Goal: Information Seeking & Learning: Understand process/instructions

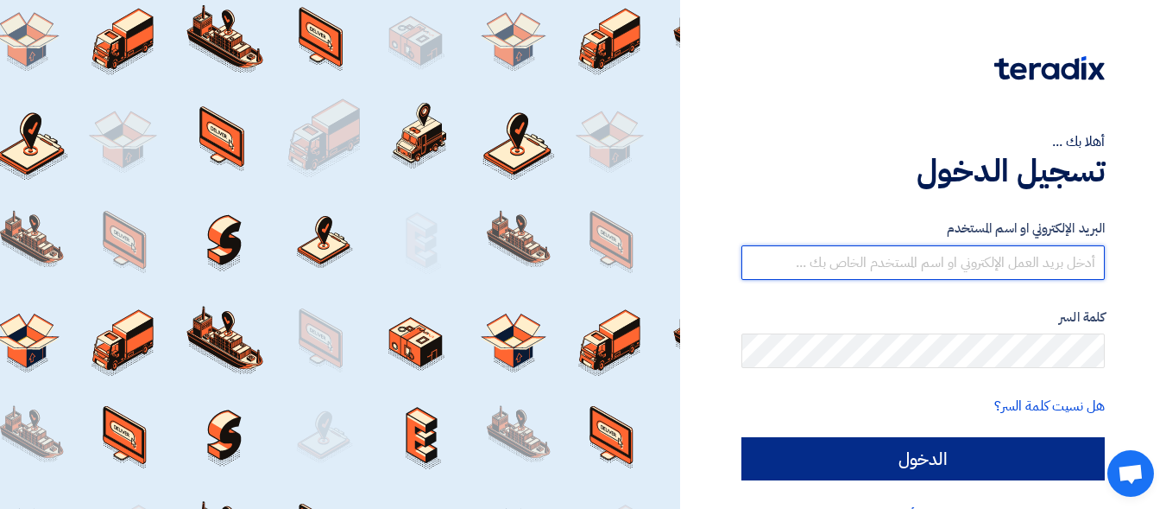
type input "[EMAIL_ADDRESS][DOMAIN_NAME]"
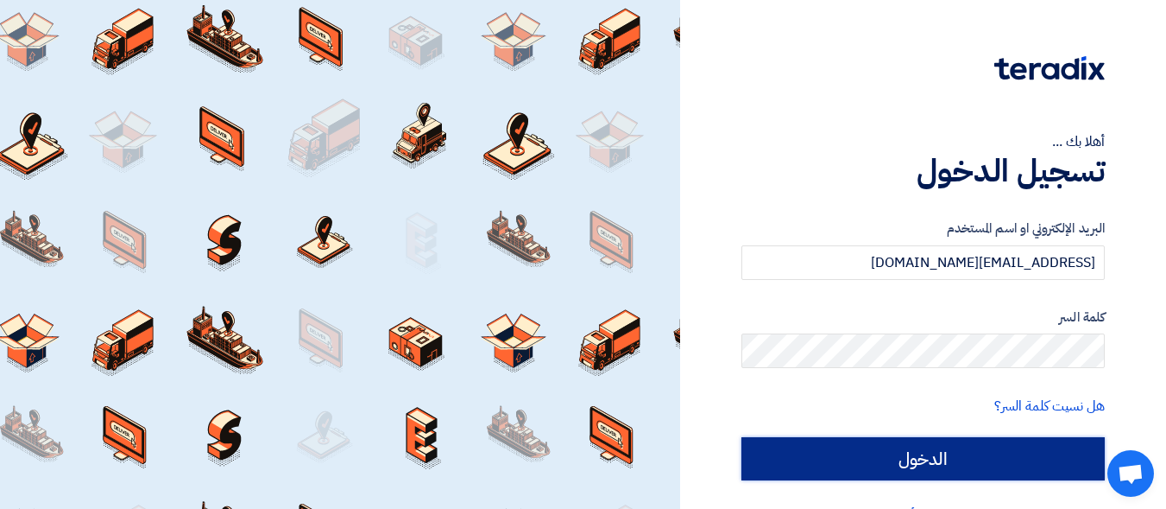
click at [911, 451] on input "الدخول" at bounding box center [923, 458] width 363 height 43
click at [913, 458] on input "الدخول" at bounding box center [923, 458] width 363 height 43
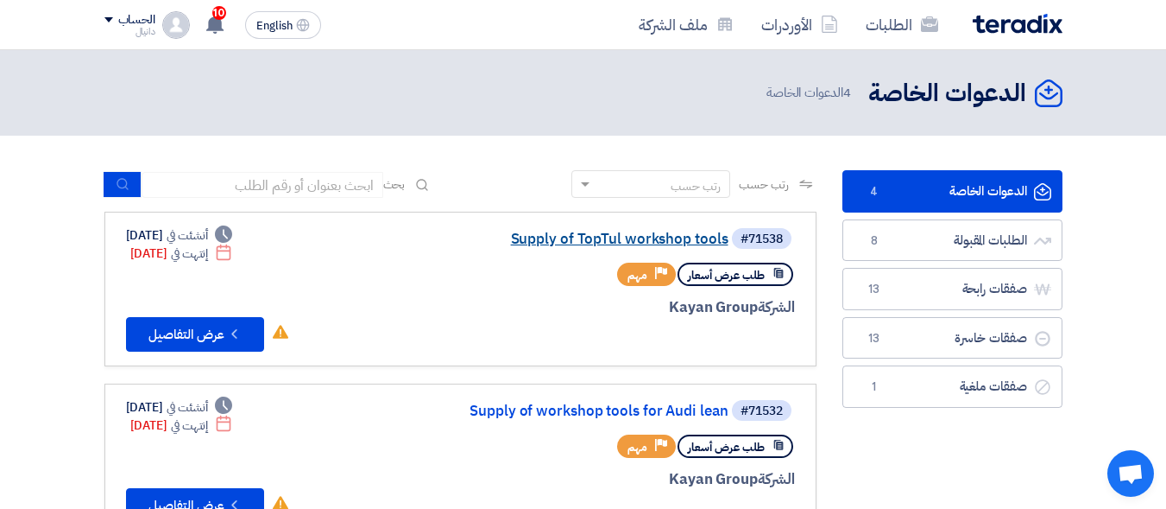
click at [592, 241] on link "Supply of TopTul workshop tools" at bounding box center [555, 239] width 345 height 16
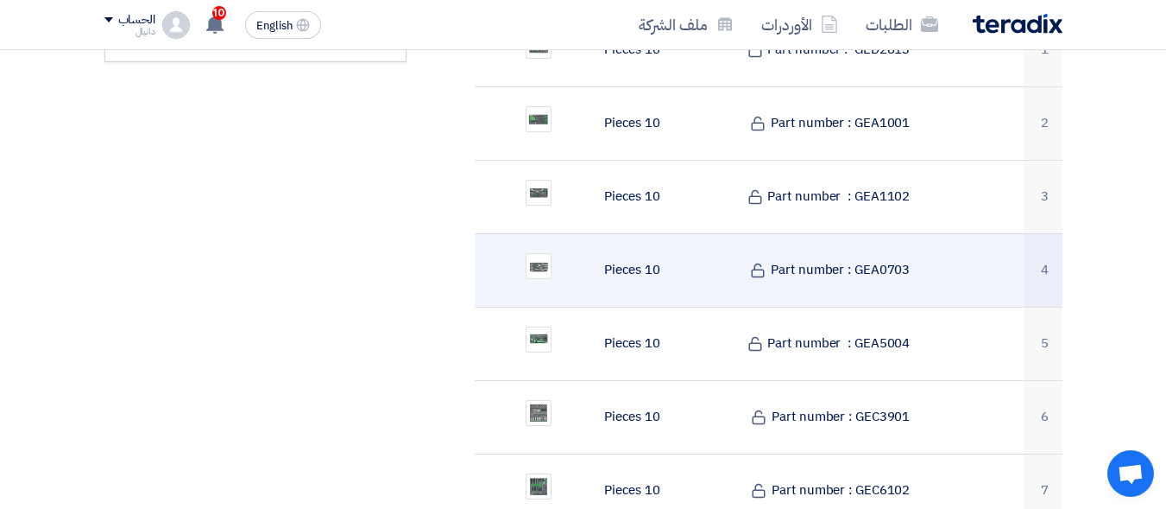
scroll to position [777, 0]
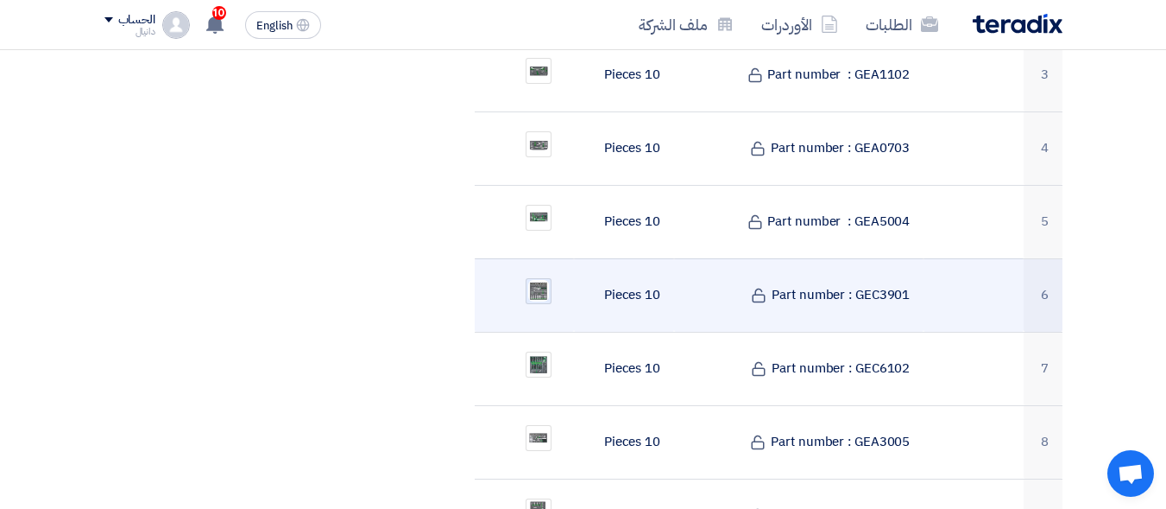
click at [547, 278] on img at bounding box center [539, 291] width 24 height 26
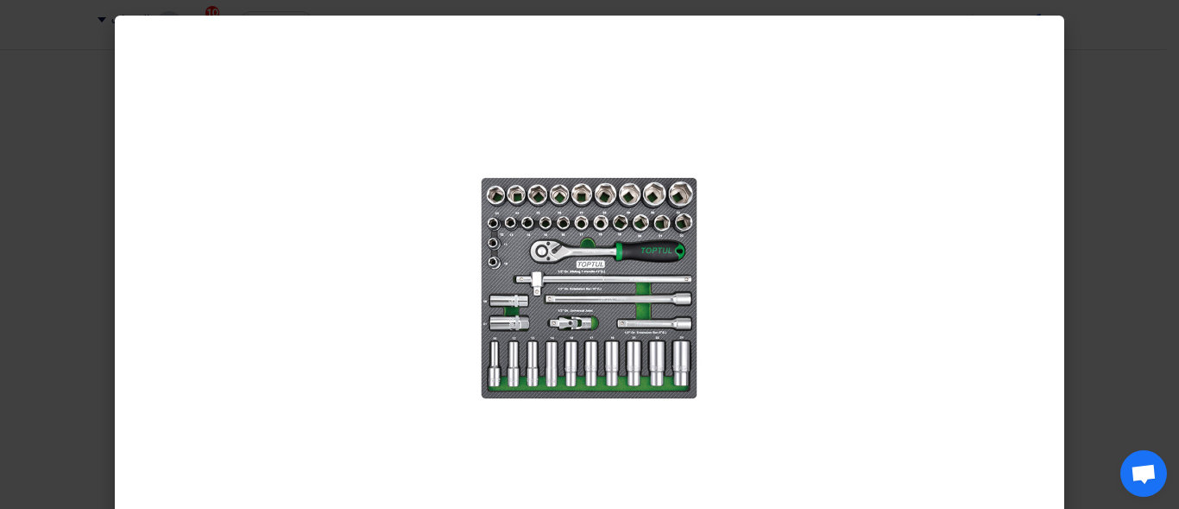
click at [1142, 149] on modal-container at bounding box center [589, 254] width 1179 height 509
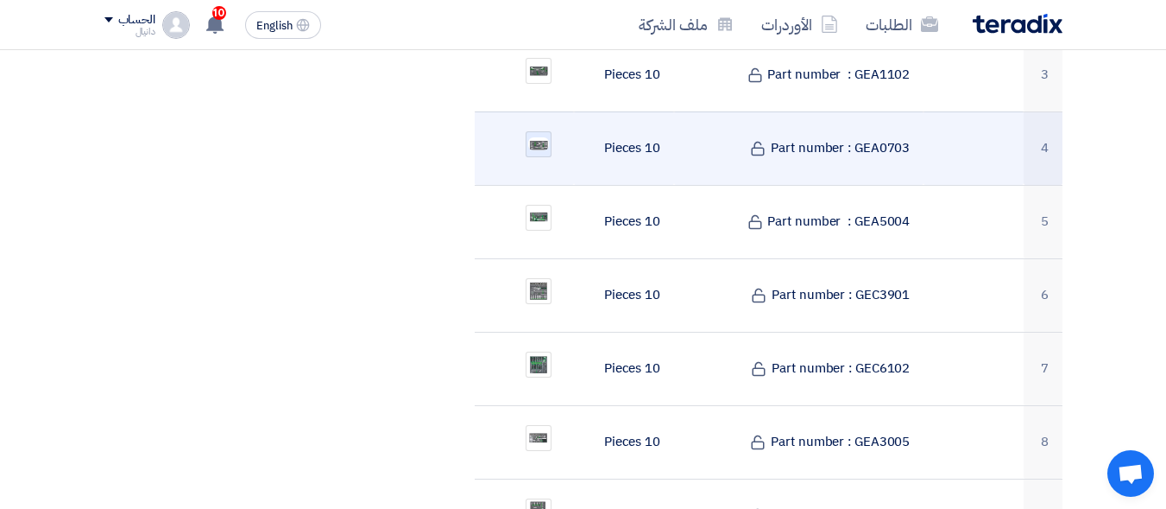
click at [548, 131] on div at bounding box center [539, 144] width 26 height 26
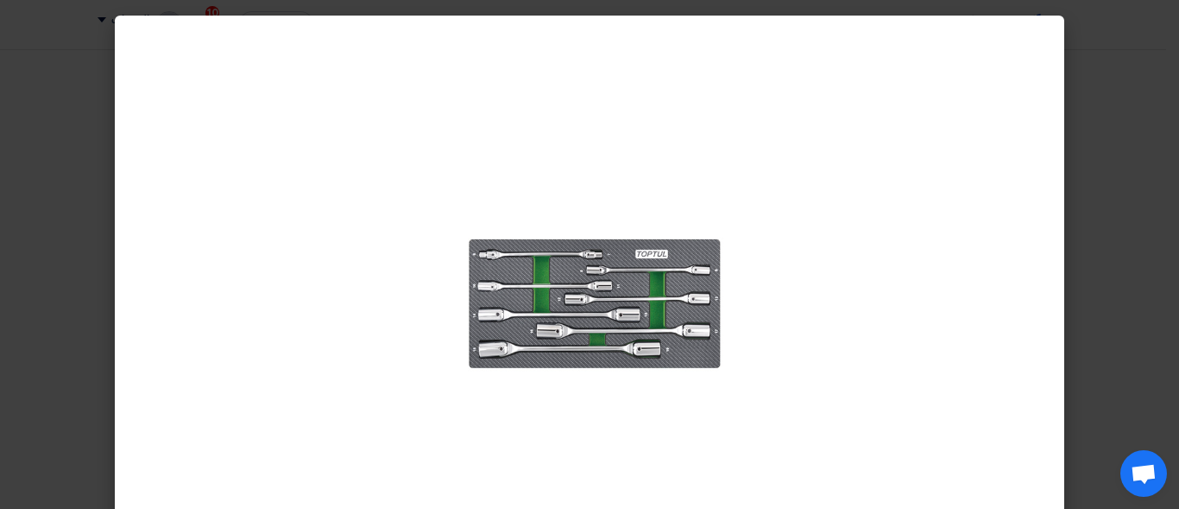
click at [1124, 269] on modal-container at bounding box center [589, 254] width 1179 height 509
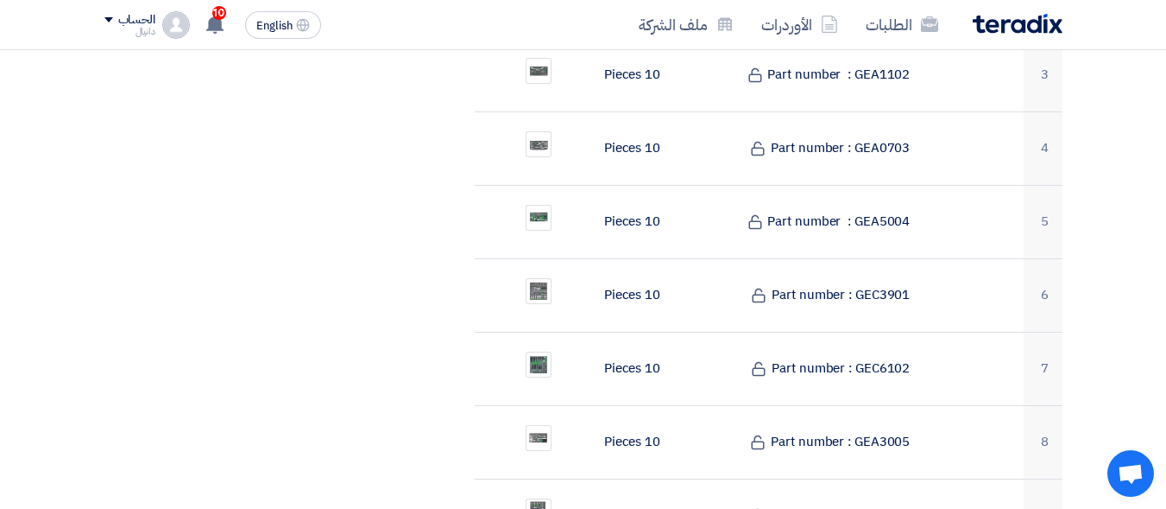
scroll to position [518, 0]
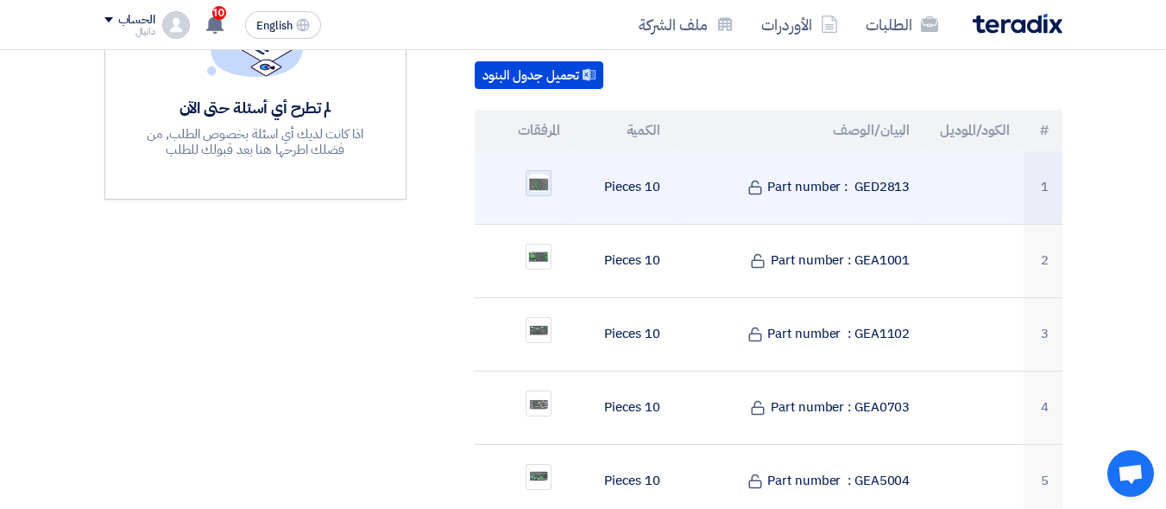
click at [543, 172] on img at bounding box center [539, 183] width 24 height 22
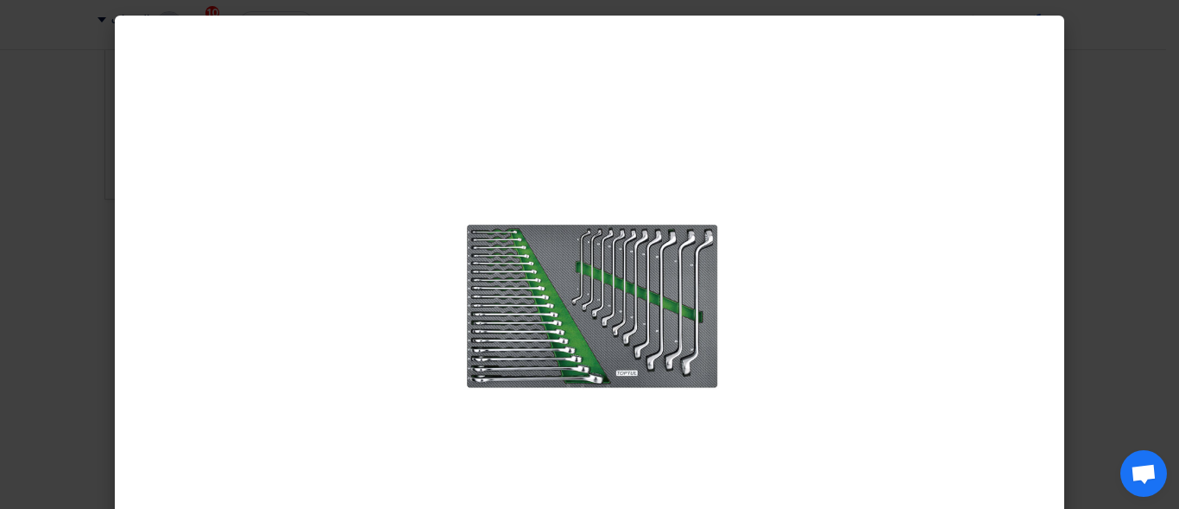
click at [1159, 212] on modal-container at bounding box center [589, 254] width 1179 height 509
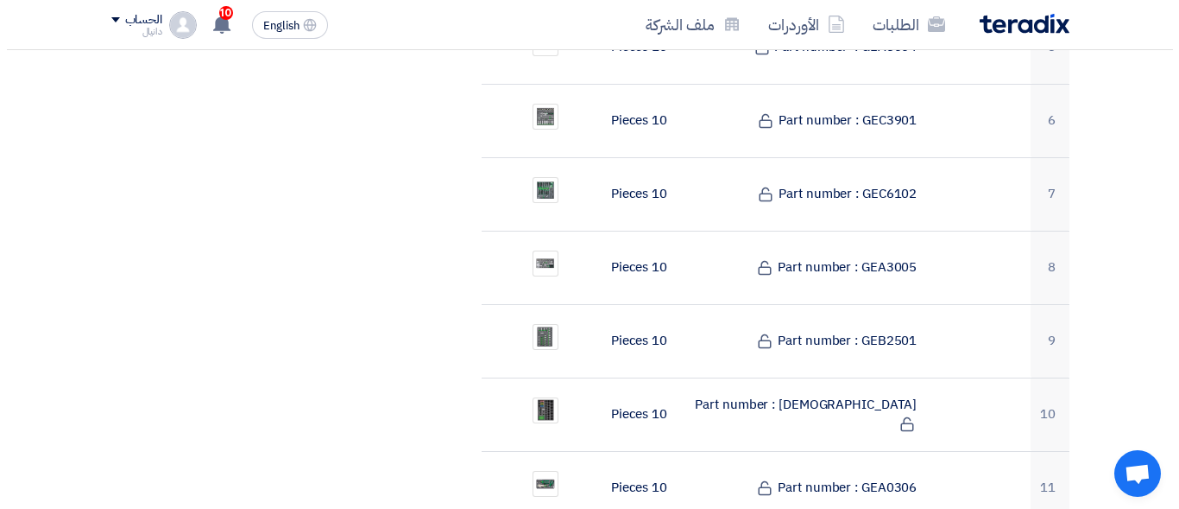
scroll to position [1209, 0]
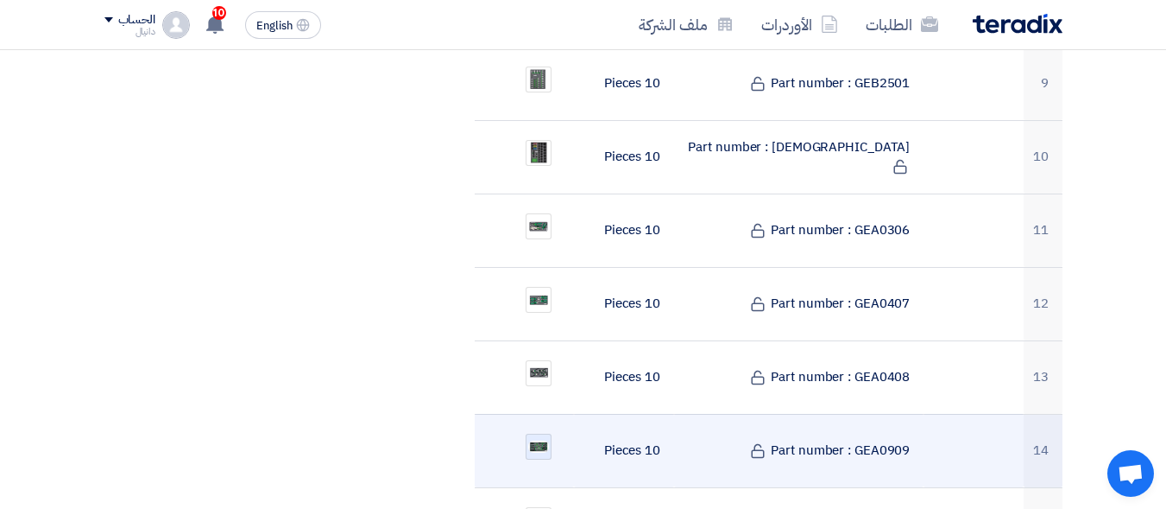
click at [534, 439] on img at bounding box center [539, 447] width 24 height 16
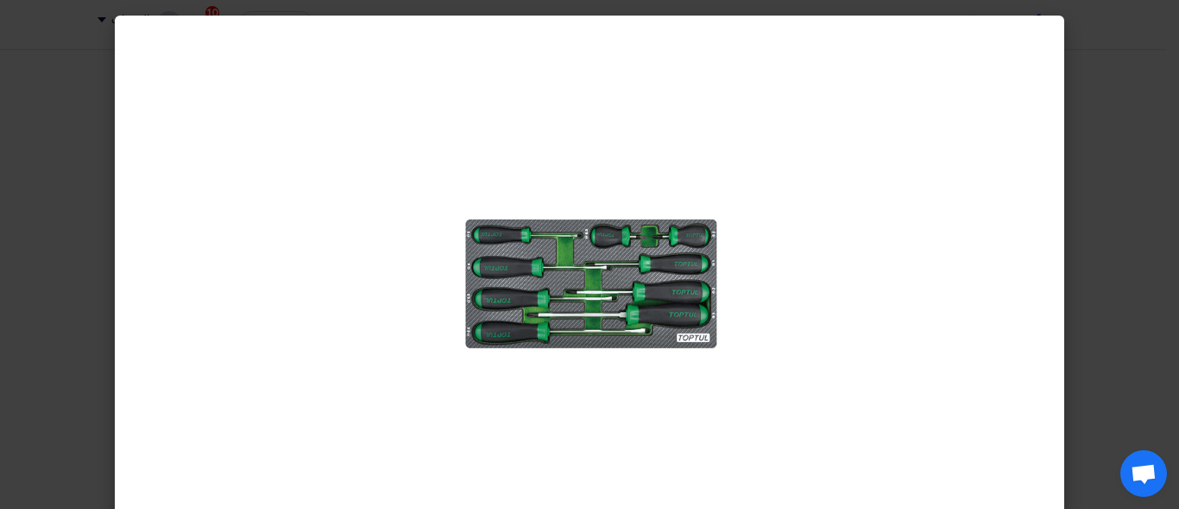
click at [1122, 190] on modal-container at bounding box center [589, 254] width 1179 height 509
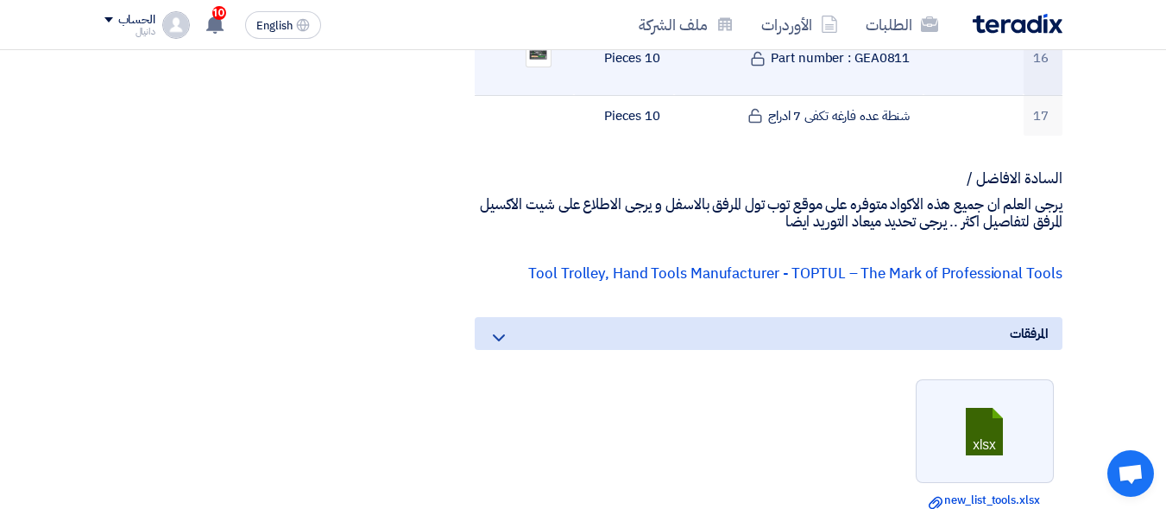
scroll to position [1554, 0]
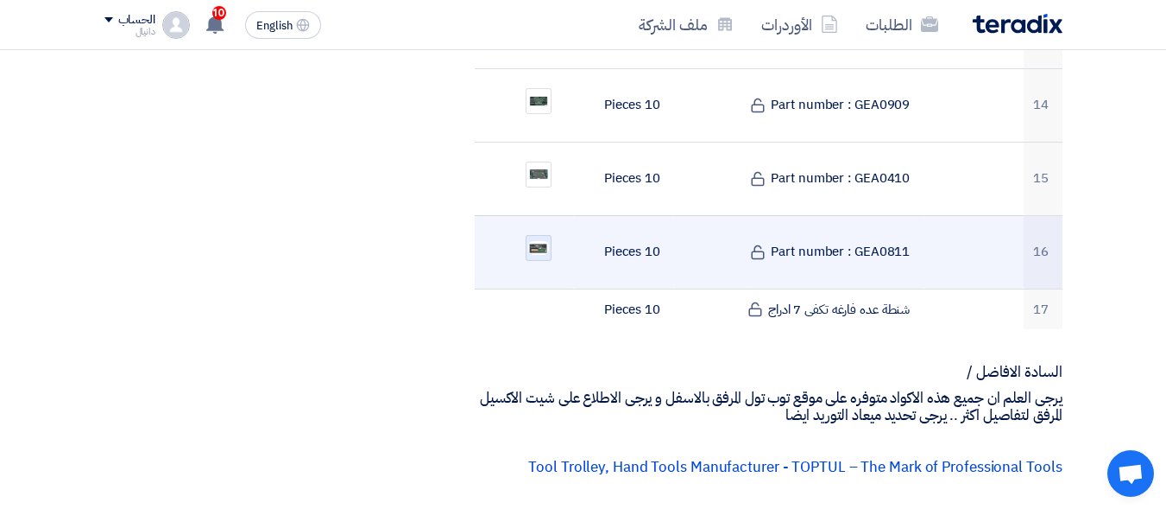
click at [535, 239] on img at bounding box center [539, 247] width 24 height 17
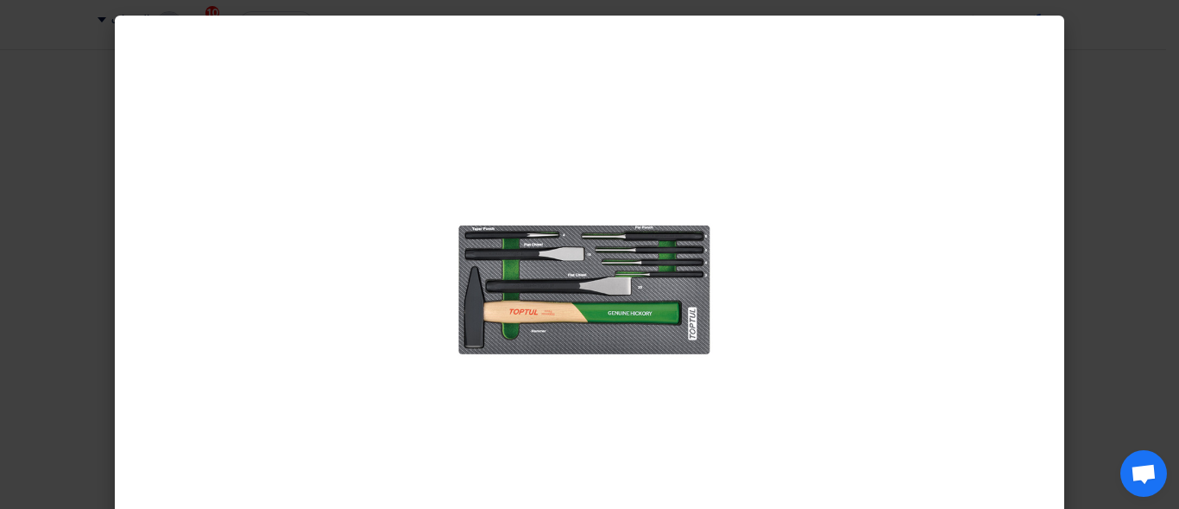
click at [1166, 230] on modal-container at bounding box center [589, 254] width 1179 height 509
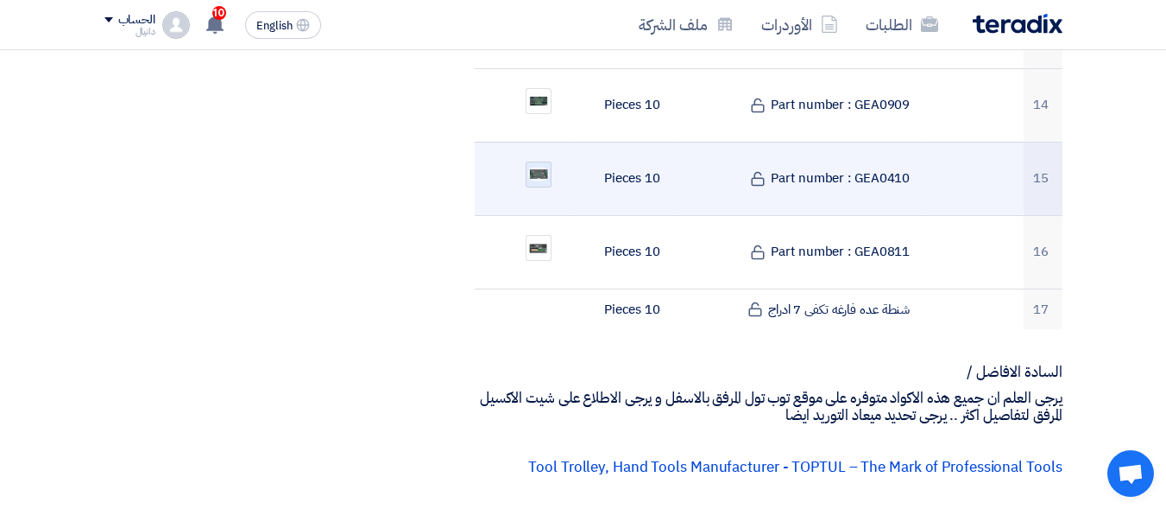
click at [535, 166] on img at bounding box center [539, 174] width 24 height 16
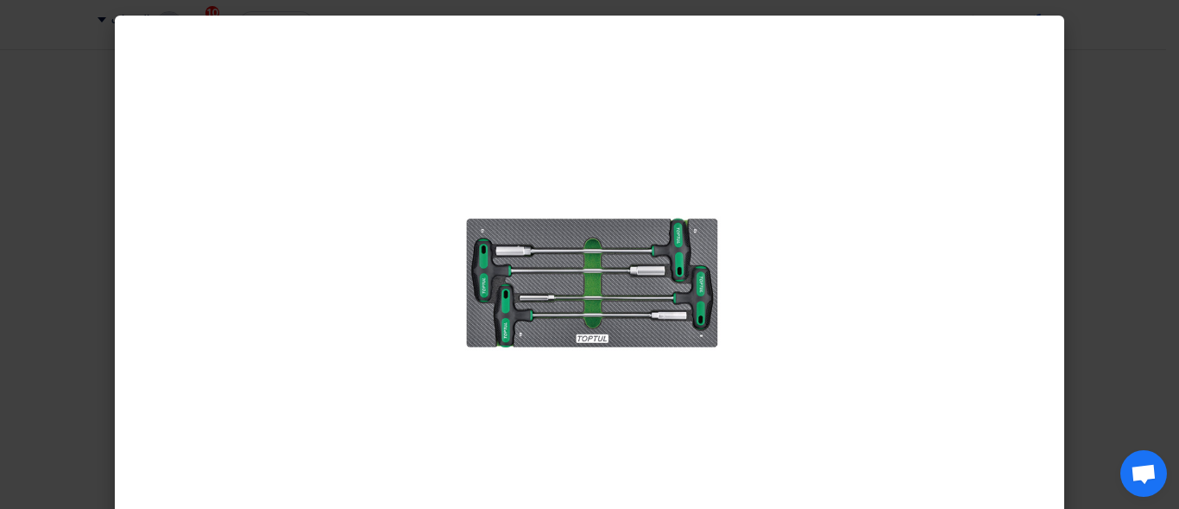
click at [1135, 225] on modal-container at bounding box center [589, 254] width 1179 height 509
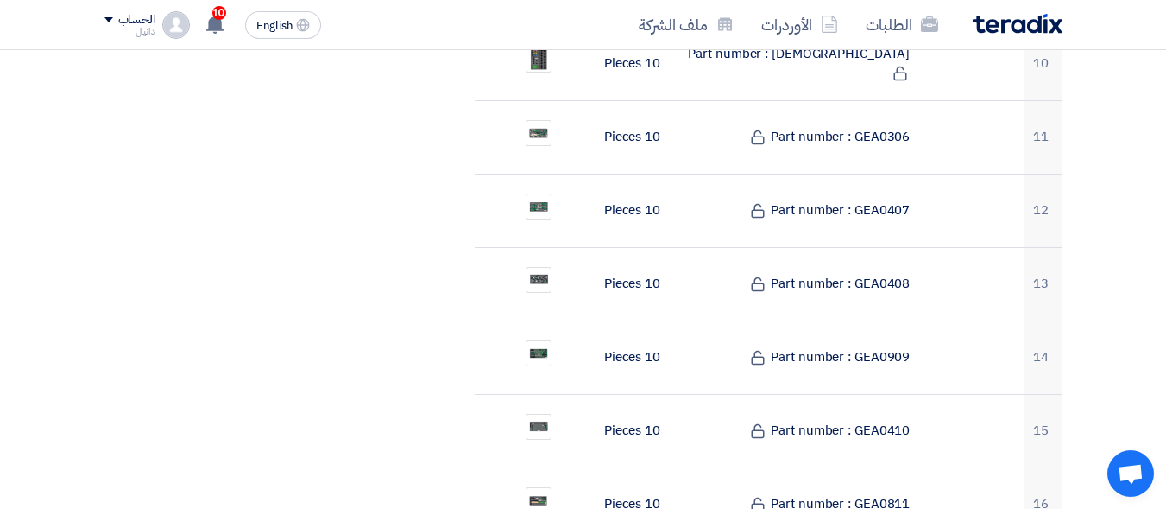
scroll to position [1295, 0]
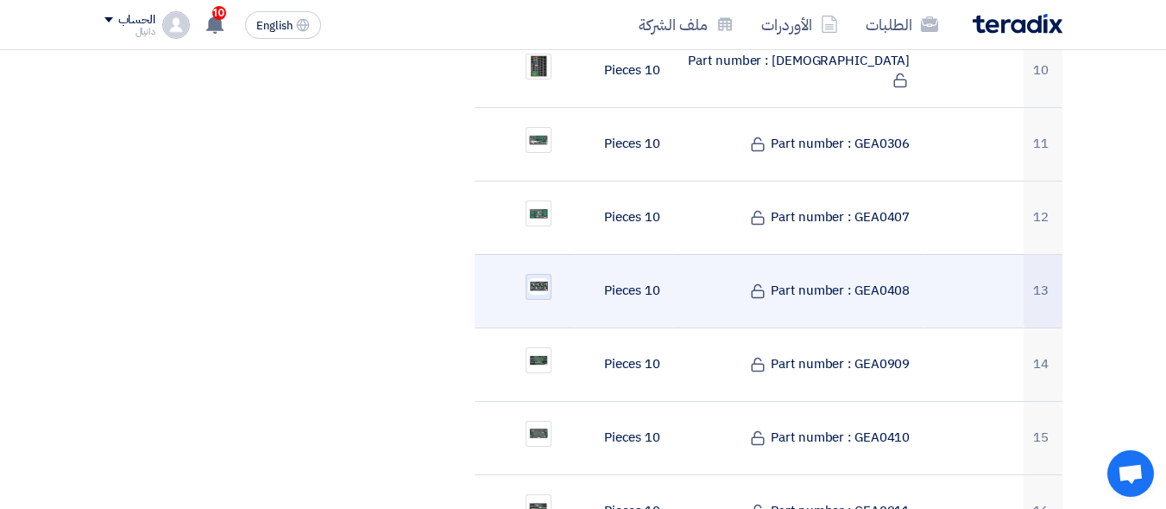
click at [541, 276] on img at bounding box center [539, 286] width 24 height 20
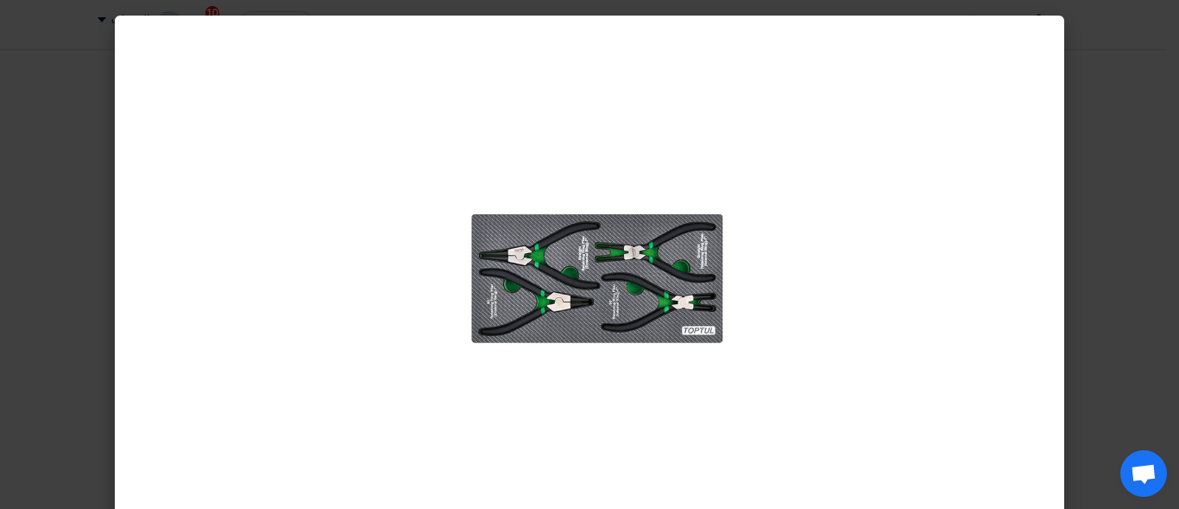
click at [1141, 217] on modal-container at bounding box center [589, 254] width 1179 height 509
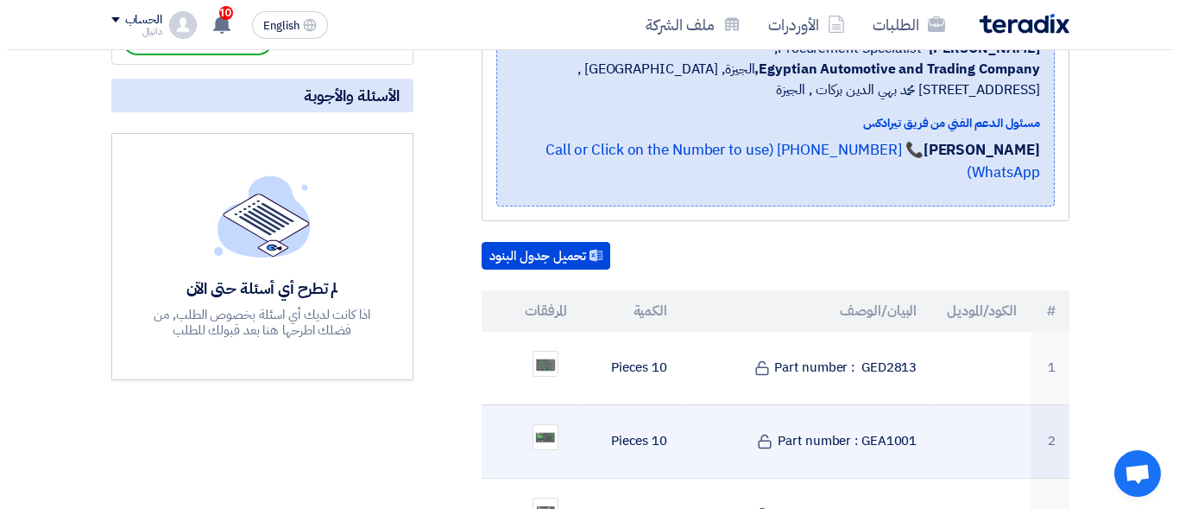
scroll to position [432, 0]
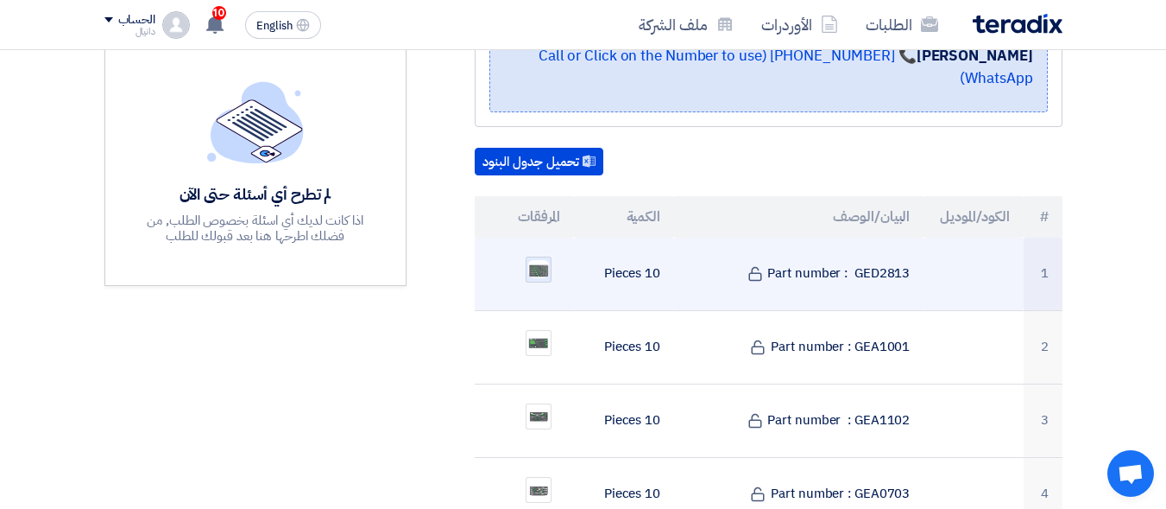
click at [539, 258] on img at bounding box center [539, 269] width 24 height 22
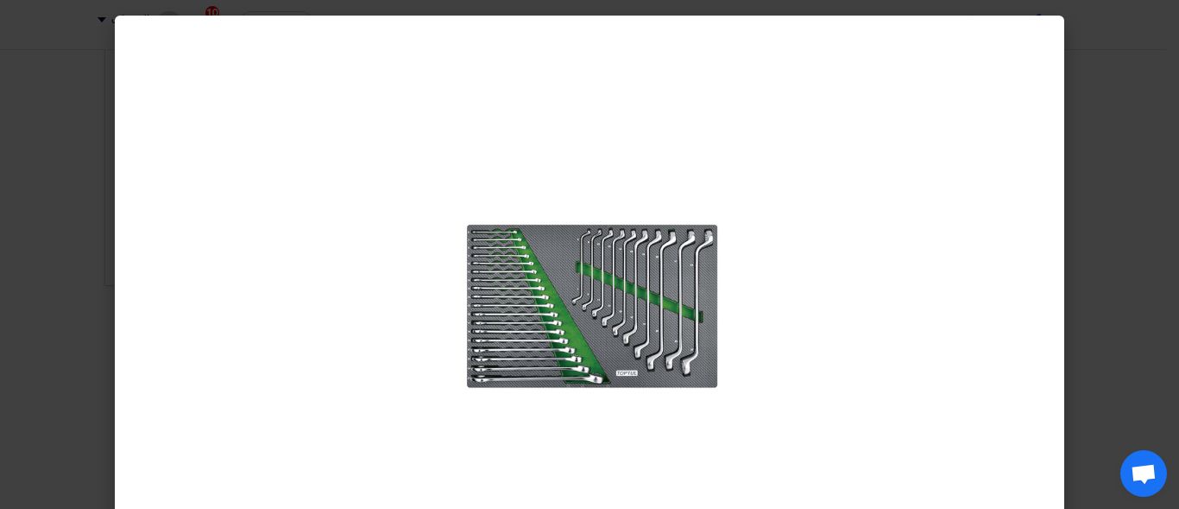
click at [1100, 232] on modal-container at bounding box center [589, 254] width 1179 height 509
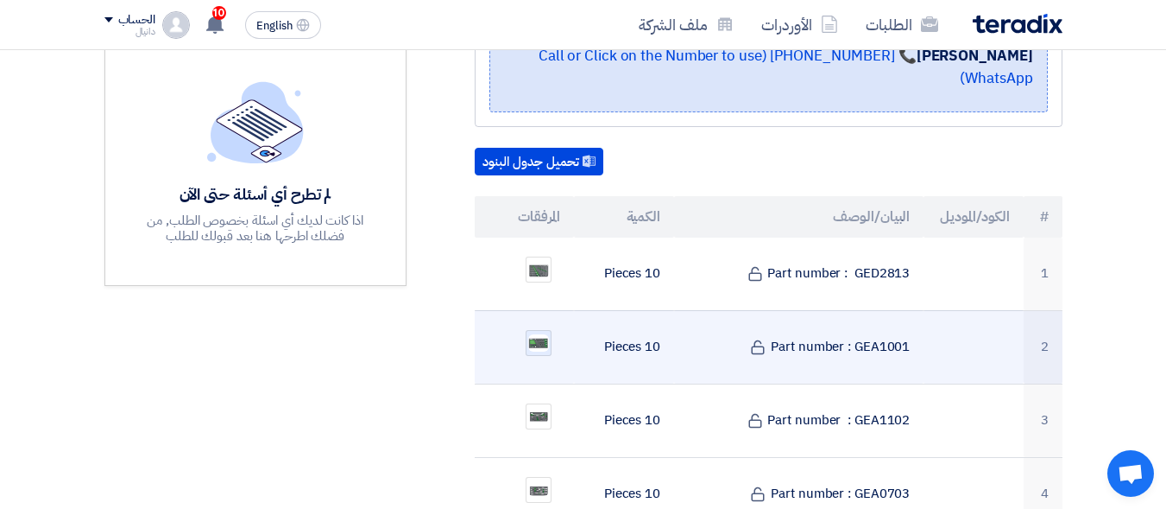
click at [528, 332] on img at bounding box center [539, 342] width 24 height 21
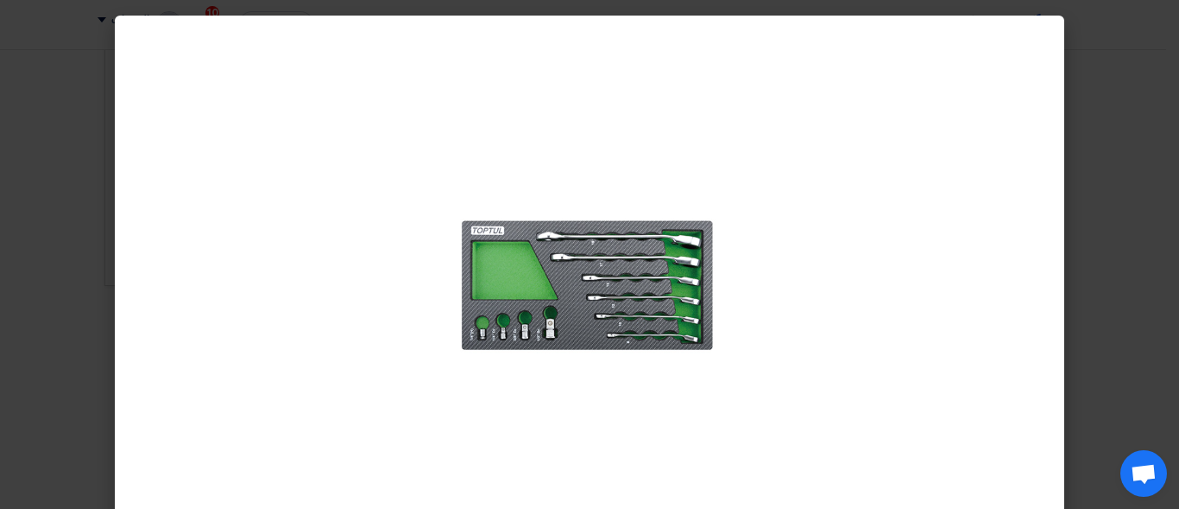
click at [1172, 268] on modal-container at bounding box center [589, 254] width 1179 height 509
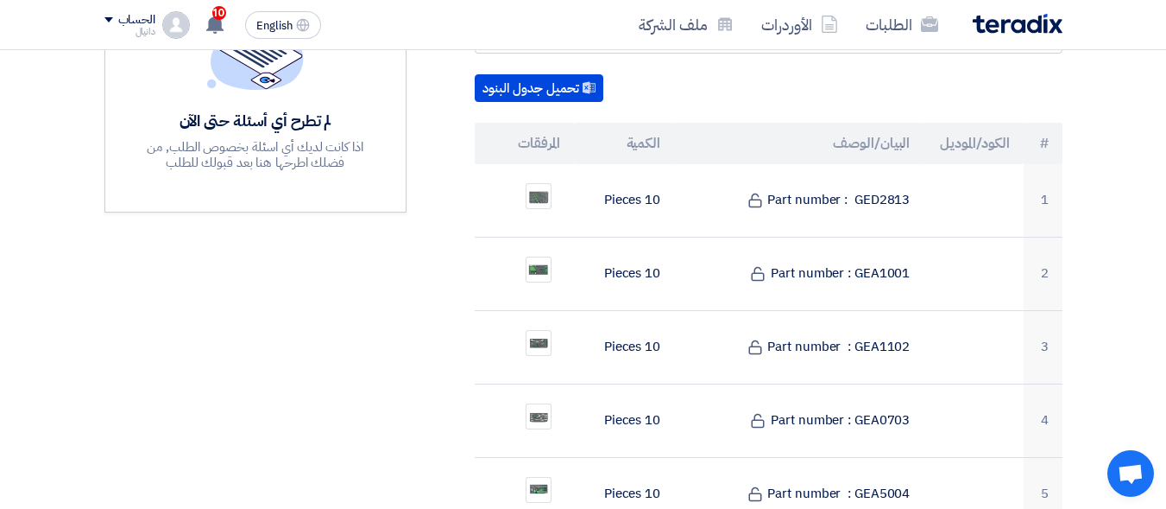
scroll to position [604, 0]
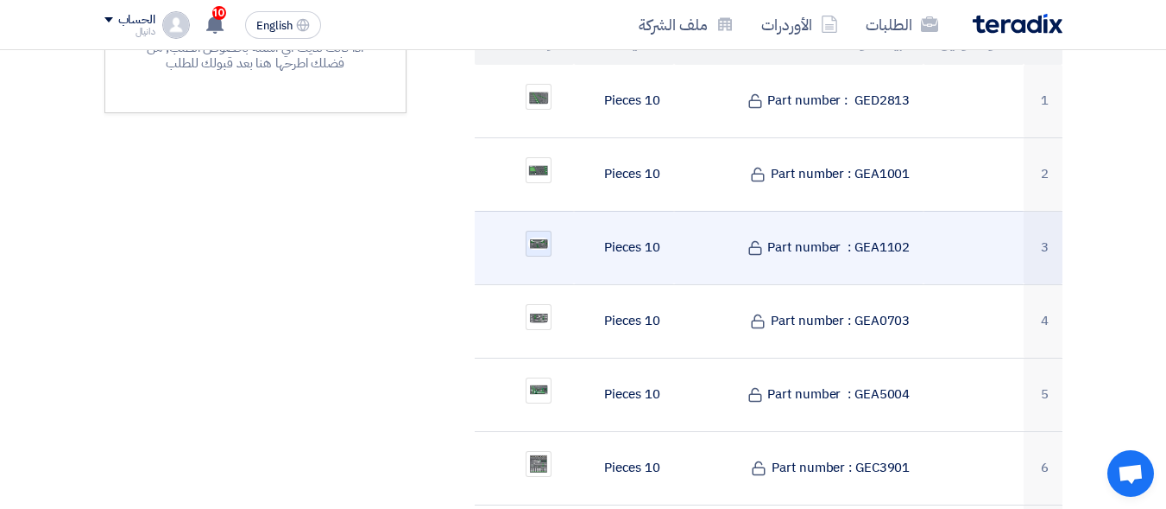
click at [534, 236] on img at bounding box center [539, 244] width 24 height 16
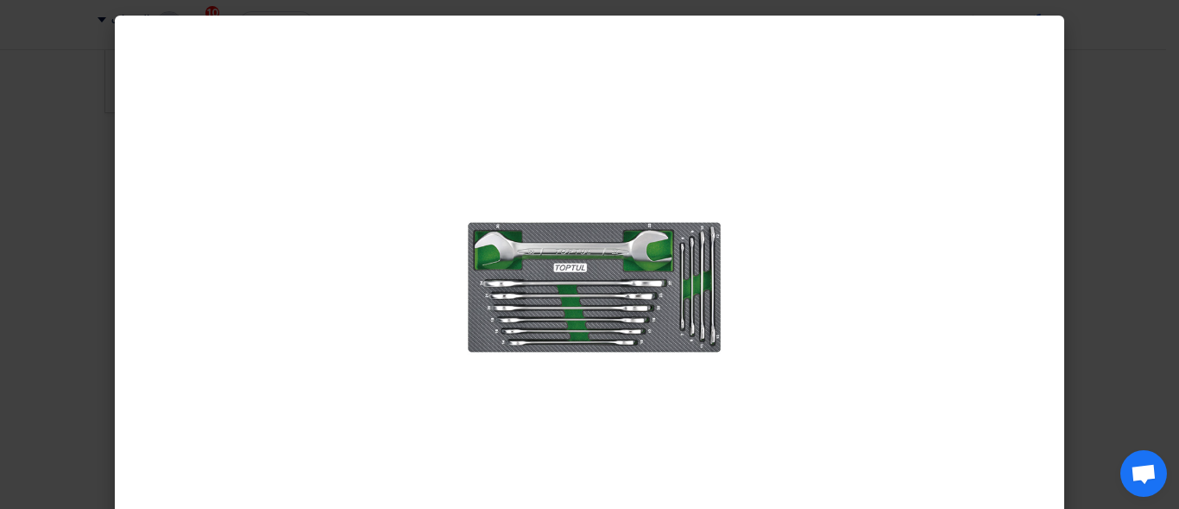
click at [1165, 261] on modal-container at bounding box center [589, 254] width 1179 height 509
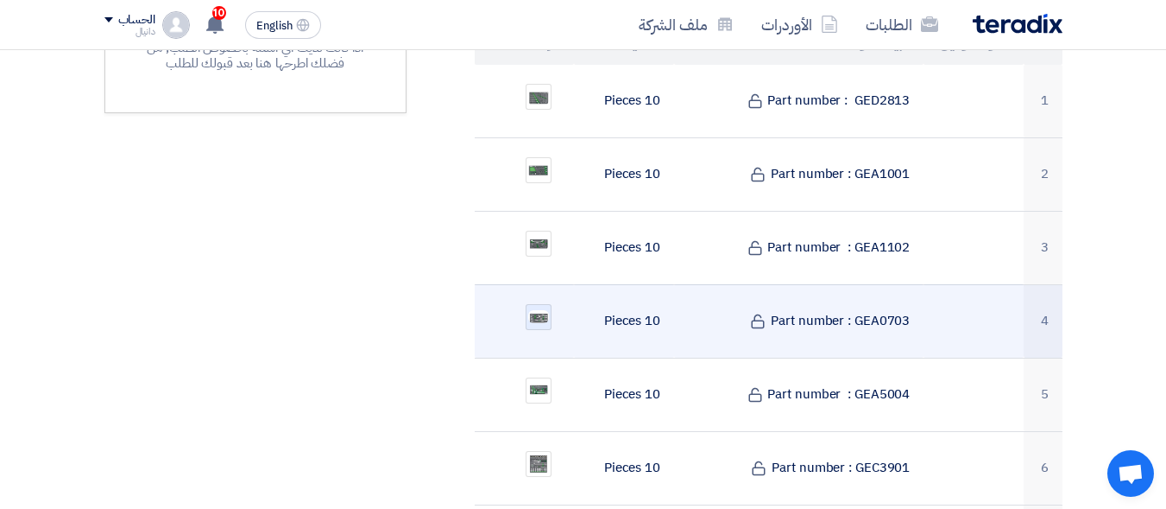
click at [531, 308] on img at bounding box center [539, 316] width 24 height 16
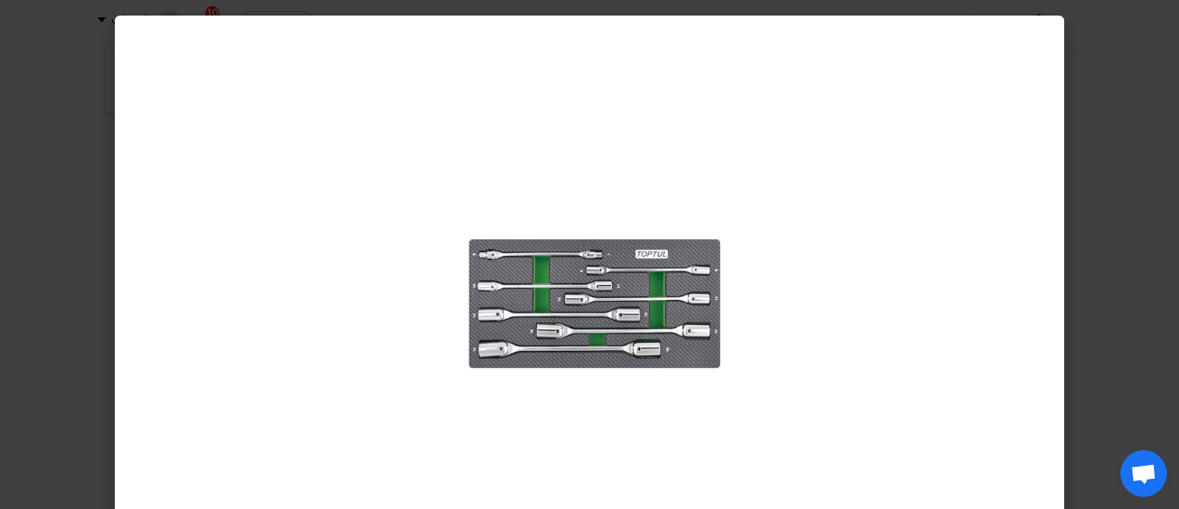
click at [1159, 266] on modal-container at bounding box center [589, 254] width 1179 height 509
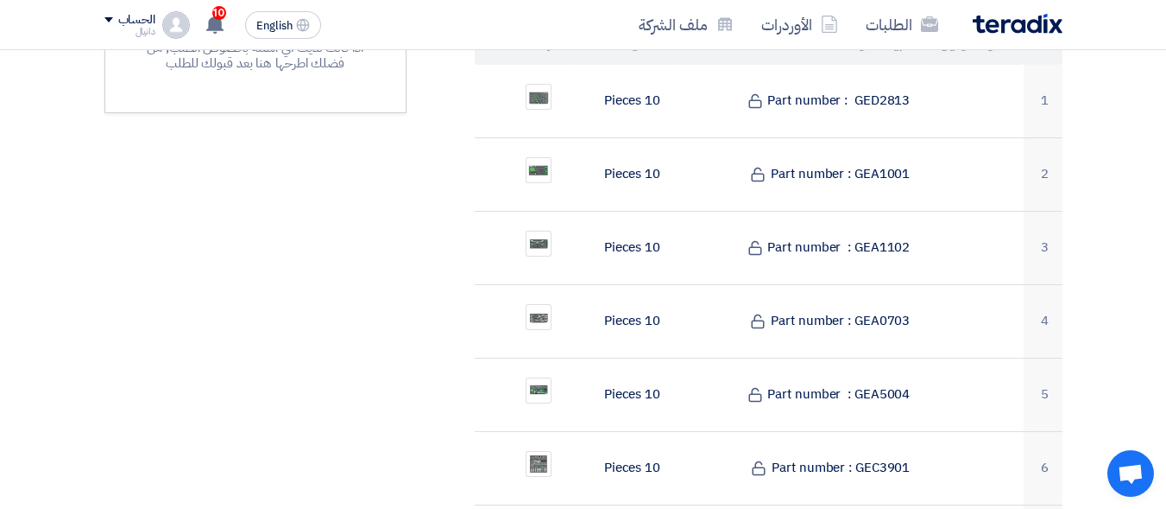
scroll to position [691, 0]
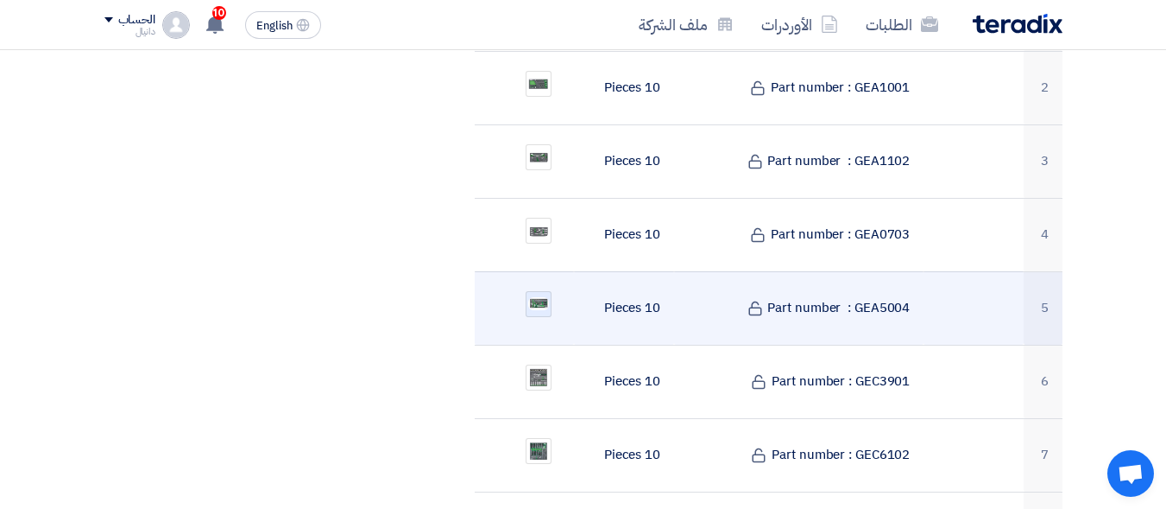
click at [541, 295] on img at bounding box center [539, 303] width 24 height 16
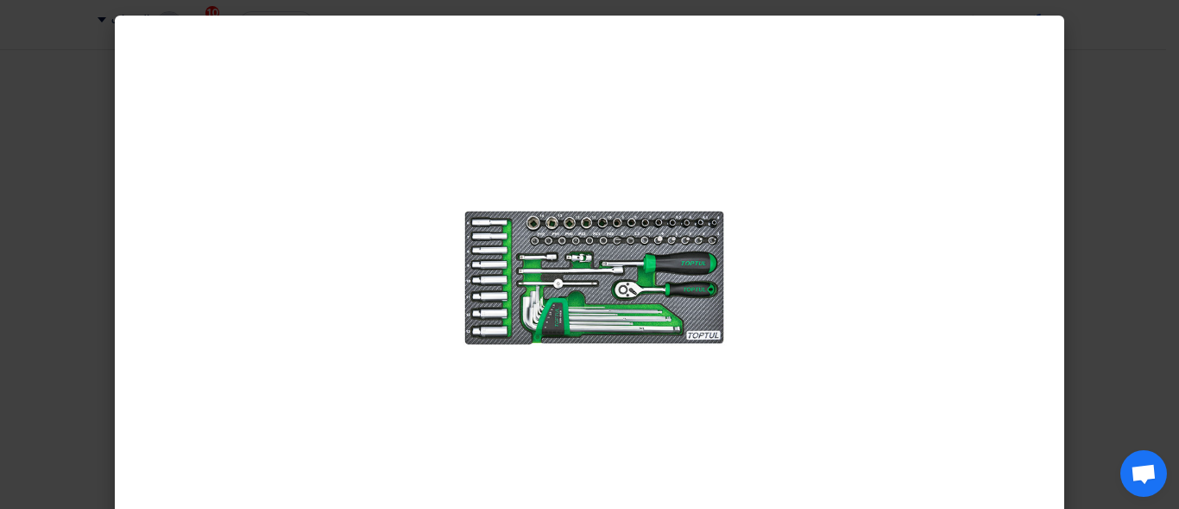
click at [1179, 252] on modal-container at bounding box center [589, 254] width 1179 height 509
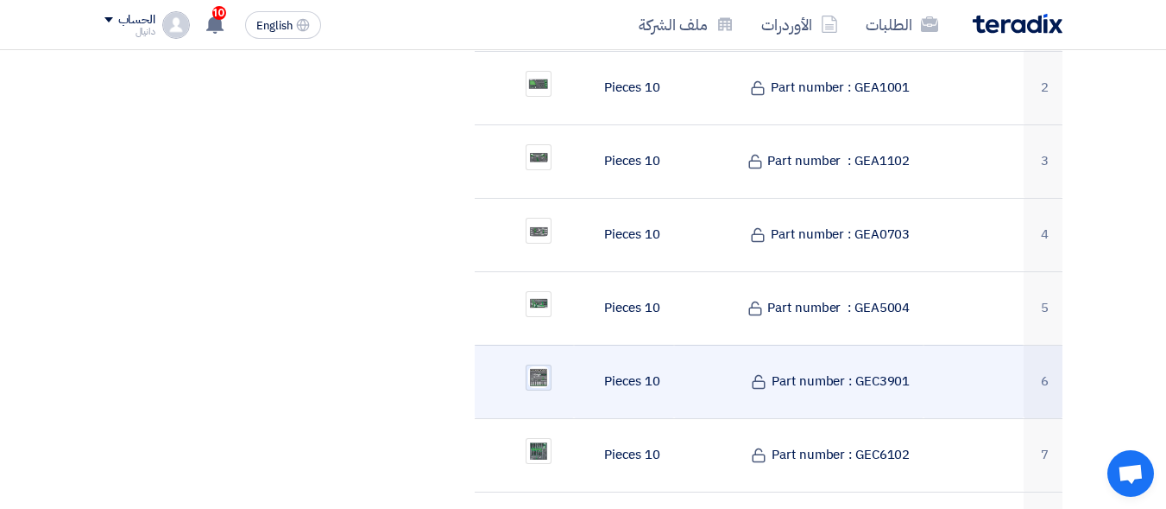
click at [540, 364] on img at bounding box center [539, 377] width 24 height 26
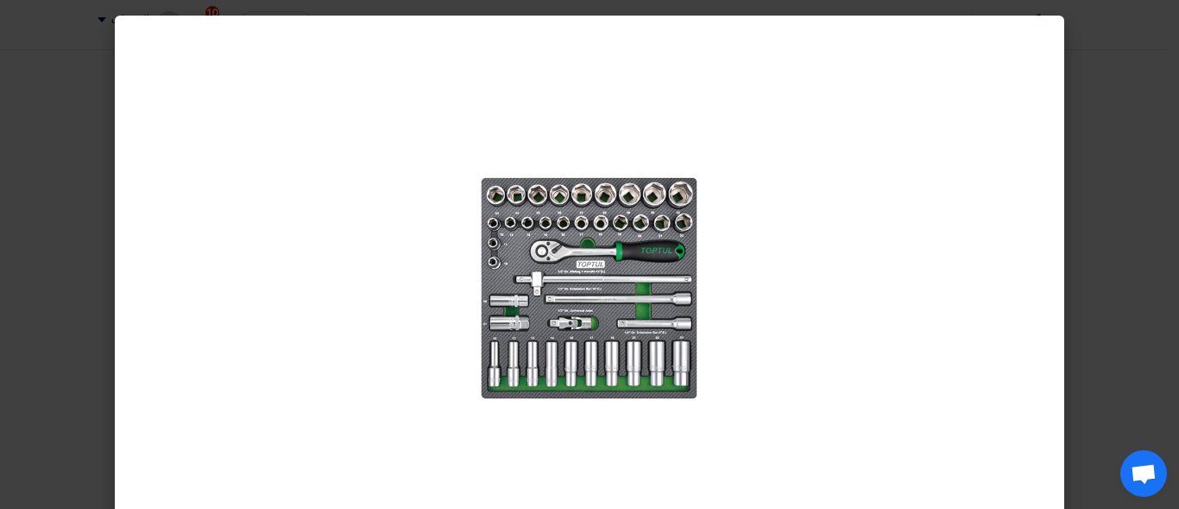
click at [1145, 202] on modal-container at bounding box center [589, 254] width 1179 height 509
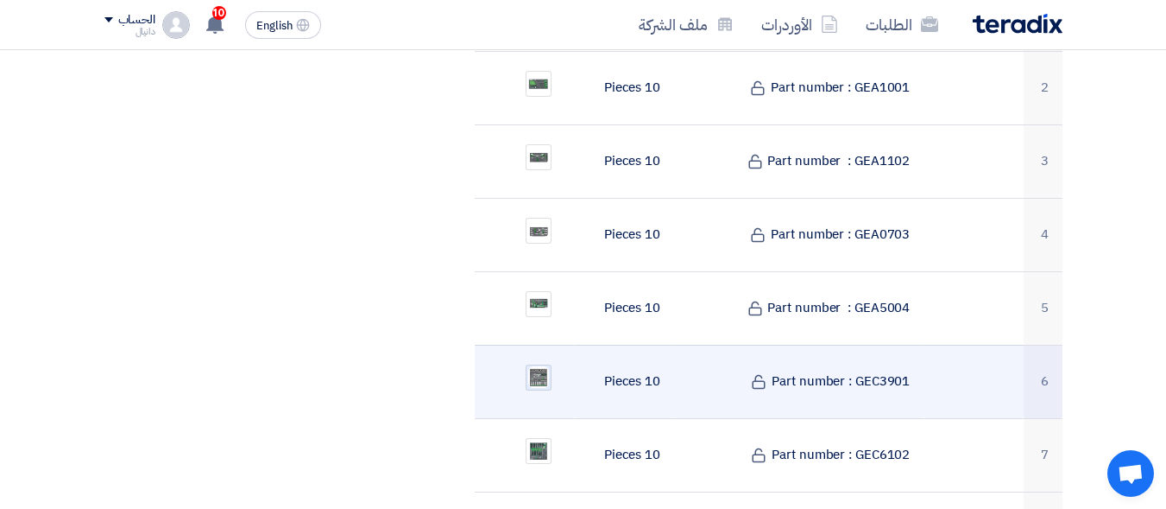
click at [544, 364] on img at bounding box center [539, 377] width 24 height 26
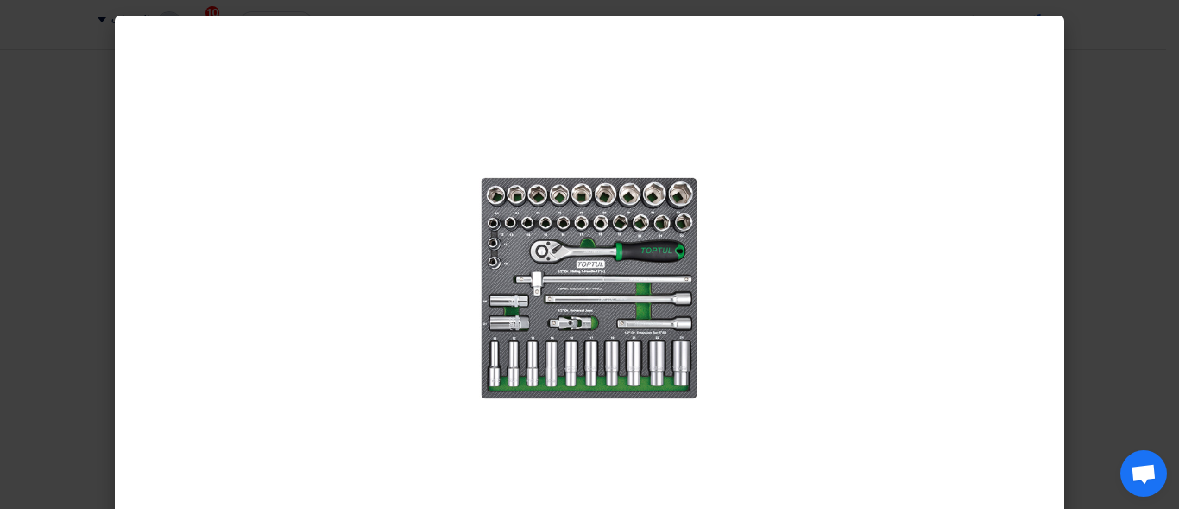
click at [1153, 244] on modal-container at bounding box center [589, 254] width 1179 height 509
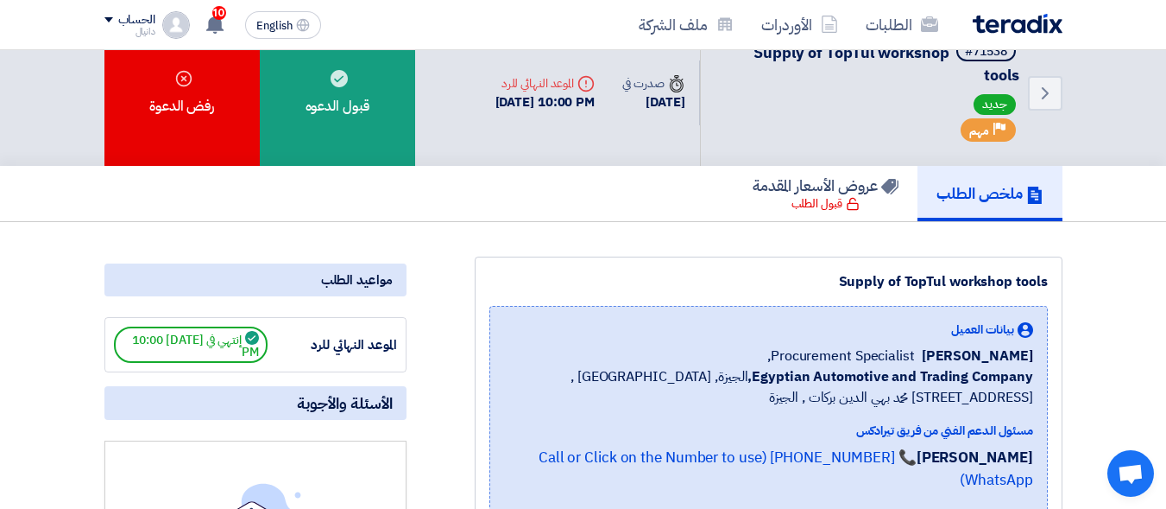
scroll to position [0, 0]
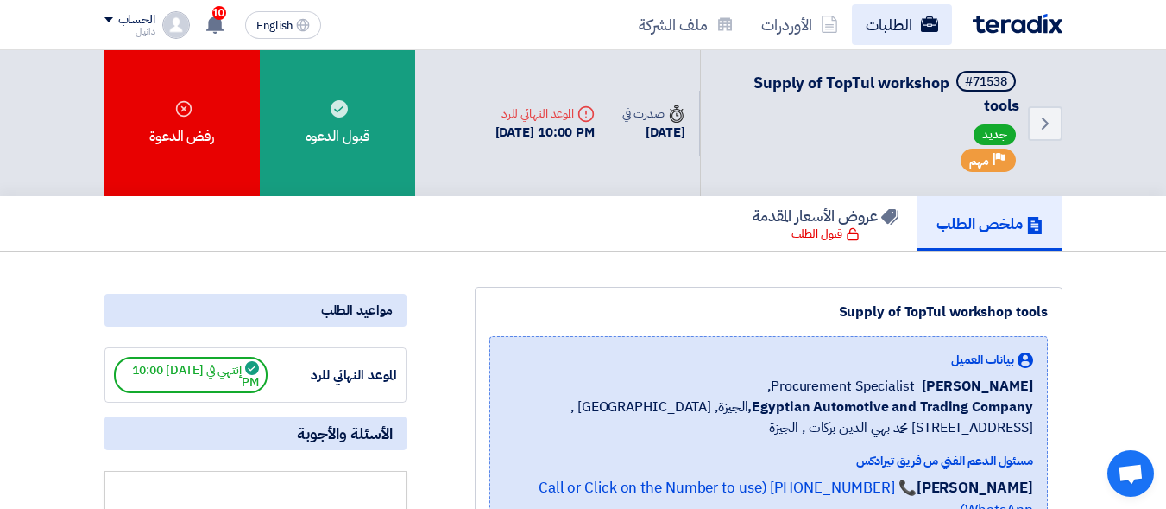
click at [894, 21] on link "الطلبات" at bounding box center [902, 24] width 100 height 41
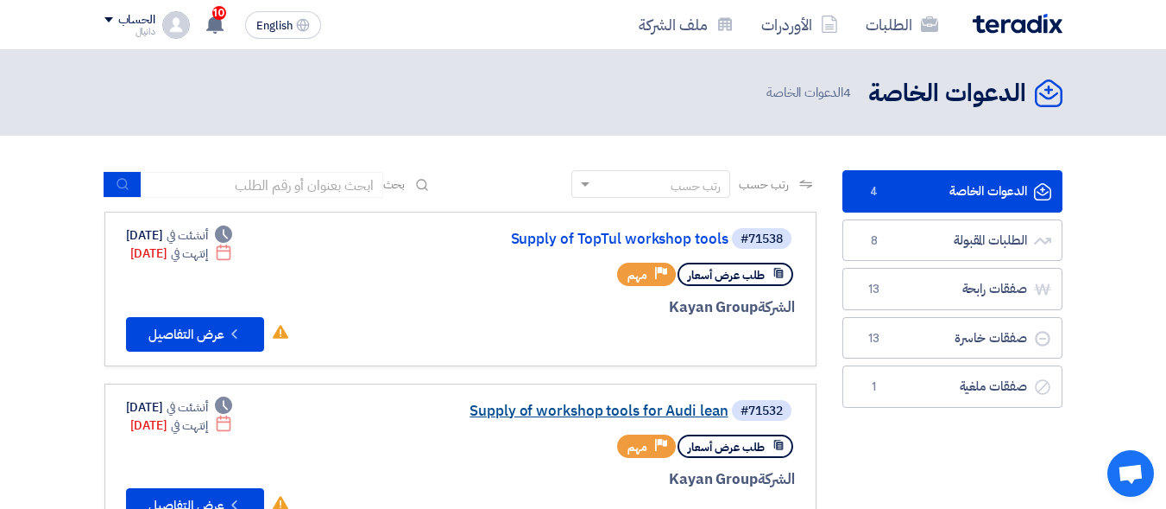
click at [595, 408] on link "Supply of workshop tools for Audi lean" at bounding box center [555, 411] width 345 height 16
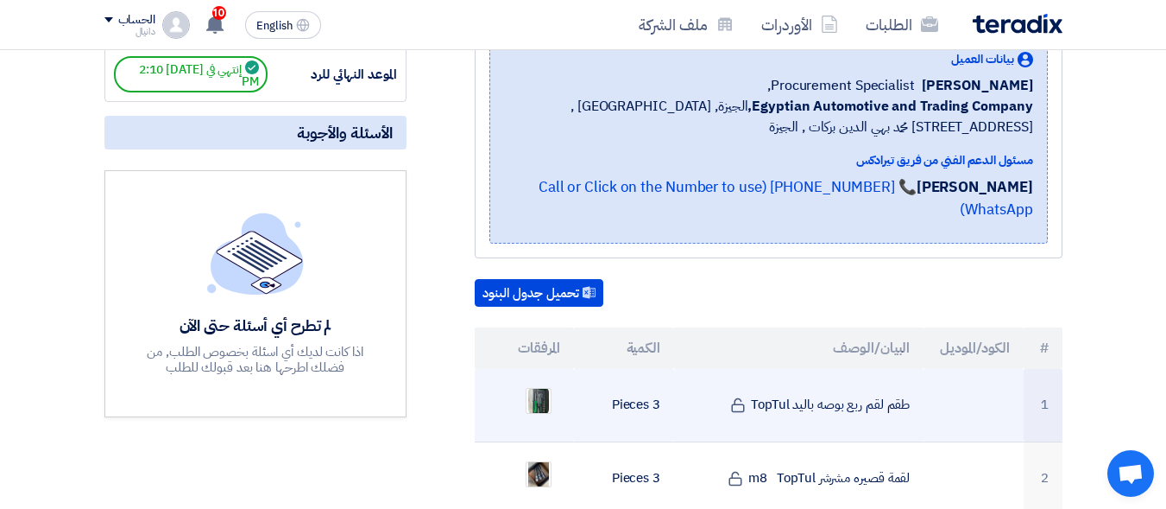
scroll to position [432, 0]
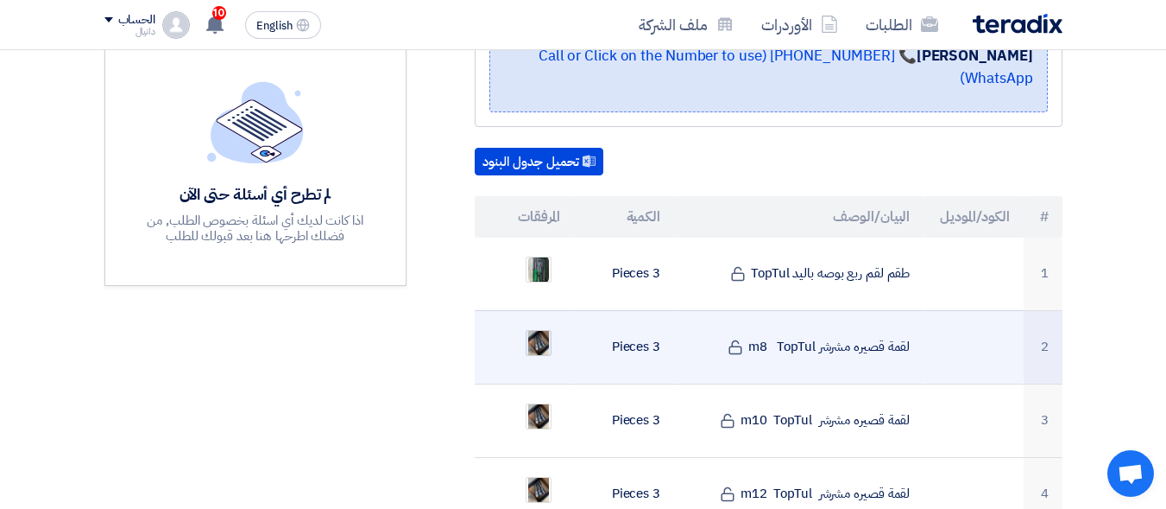
click at [543, 322] on img at bounding box center [539, 342] width 24 height 41
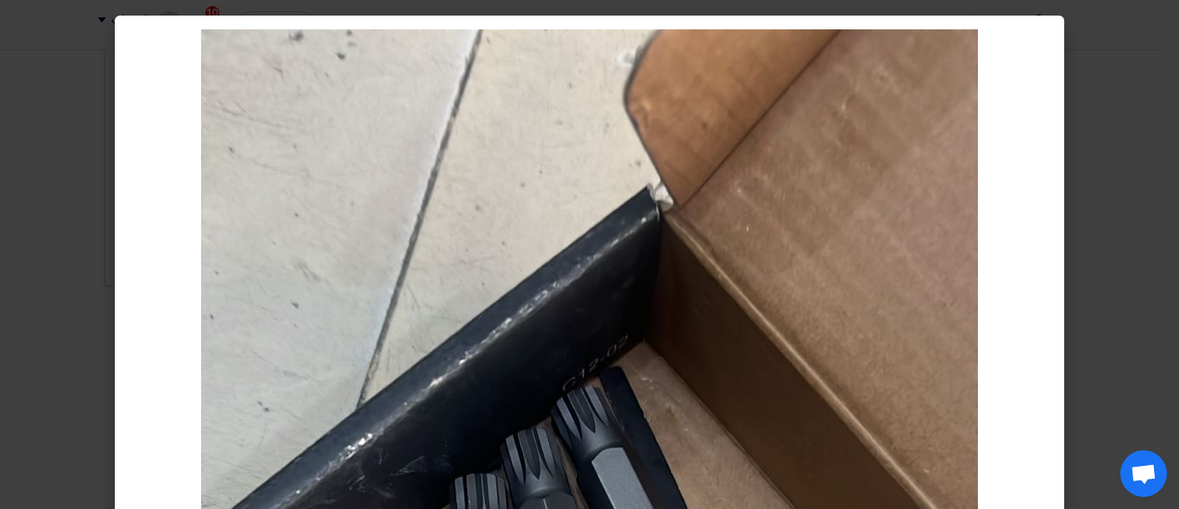
click at [1144, 285] on modal-container at bounding box center [589, 254] width 1179 height 509
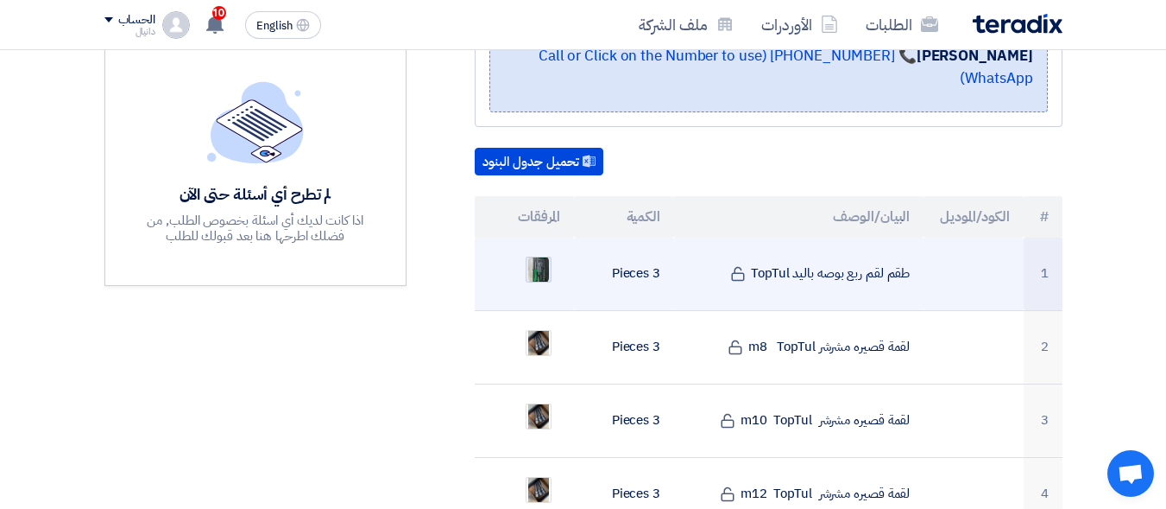
click at [541, 254] on img at bounding box center [539, 269] width 24 height 31
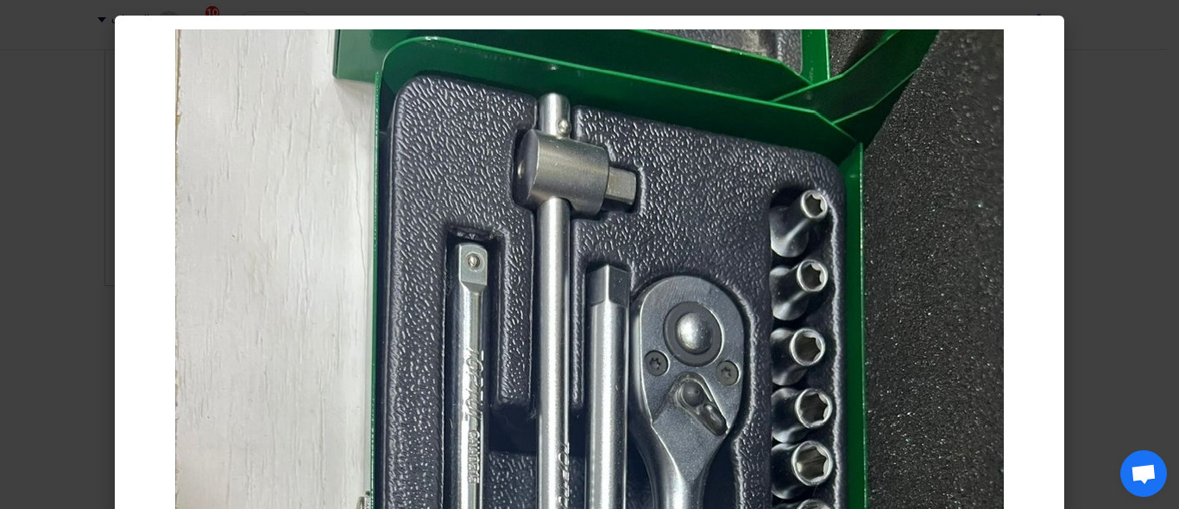
click at [1163, 269] on modal-container at bounding box center [589, 254] width 1179 height 509
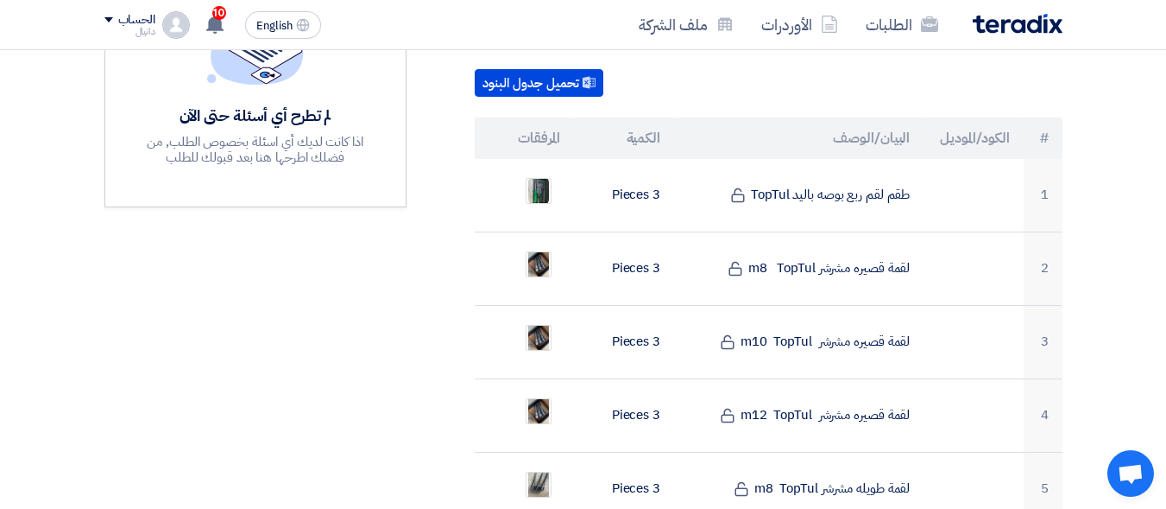
scroll to position [604, 0]
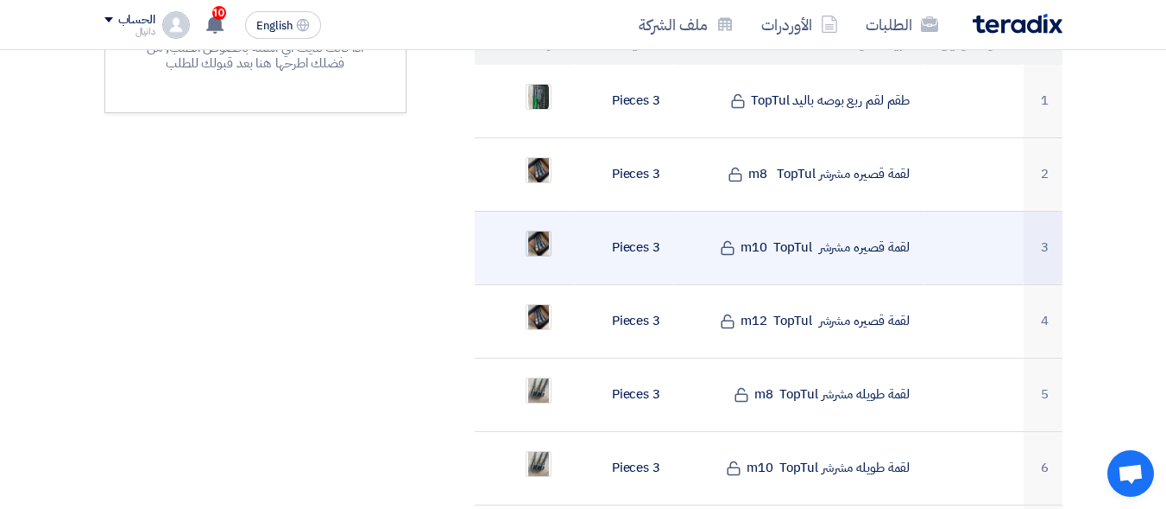
click at [527, 223] on img at bounding box center [539, 243] width 24 height 41
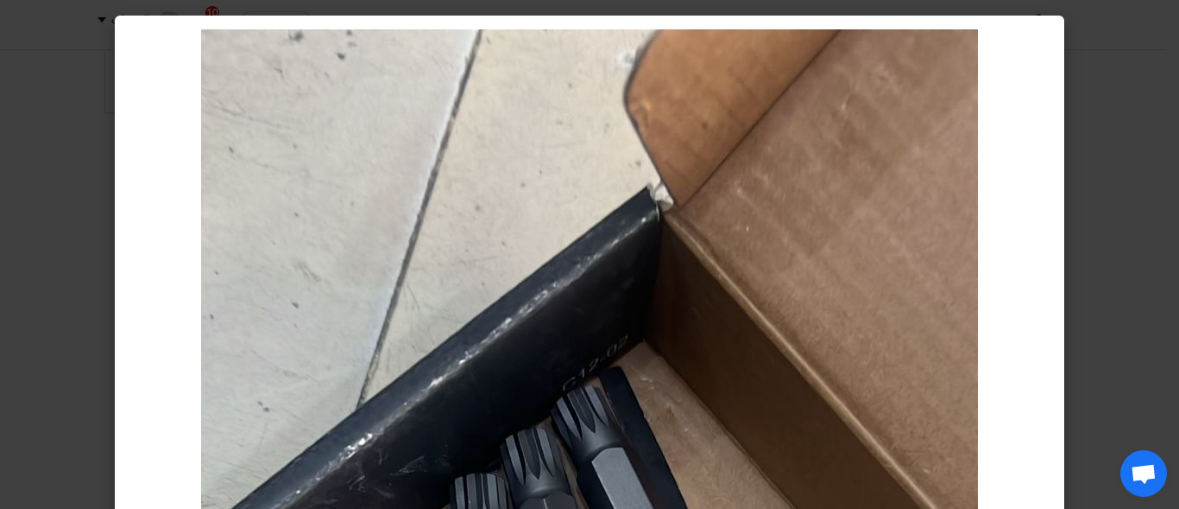
click at [1153, 252] on modal-container at bounding box center [589, 254] width 1179 height 509
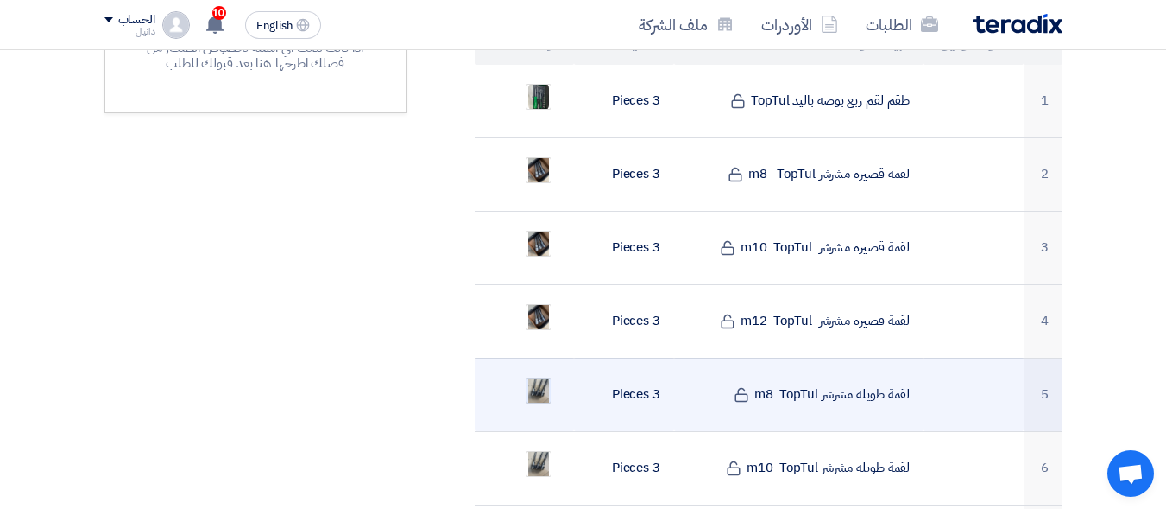
click at [540, 370] on img at bounding box center [539, 390] width 24 height 41
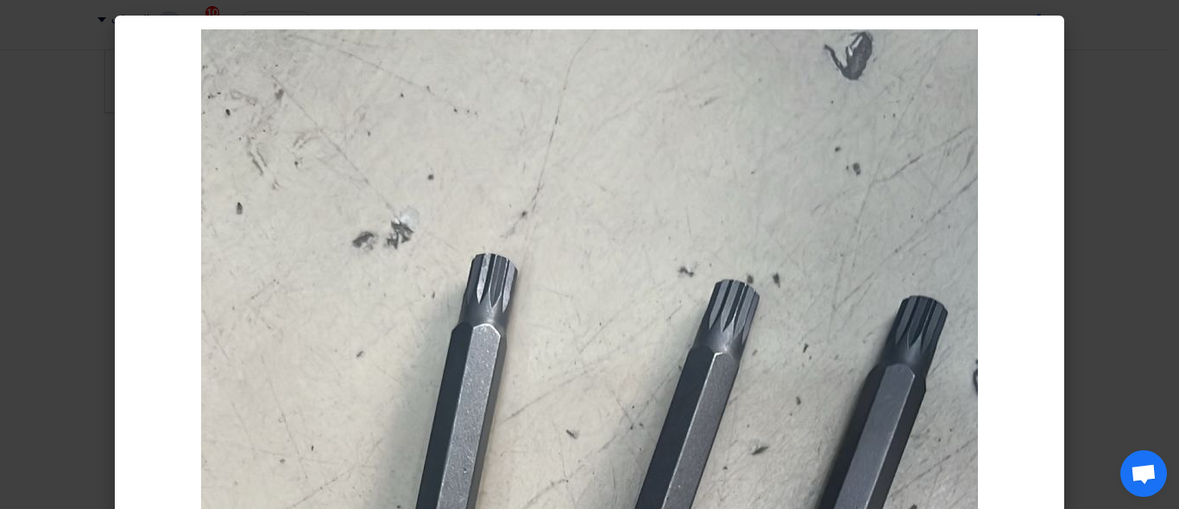
click at [1153, 251] on modal-container at bounding box center [589, 254] width 1179 height 509
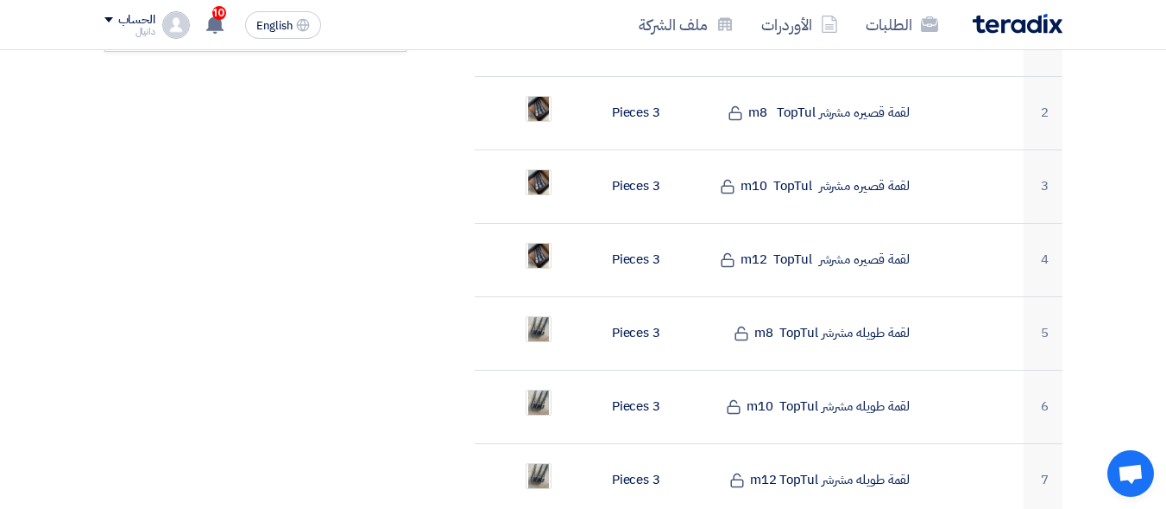
scroll to position [691, 0]
